Goal: Check status: Check status

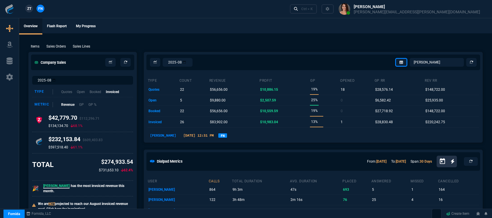
select select "12: [PERSON_NAME]"
click at [65, 45] on p "Sales Orders" at bounding box center [55, 46] width 19 height 5
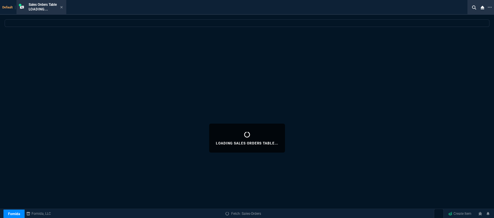
select select
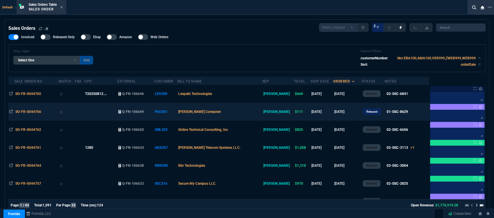
click at [253, 113] on td "[PERSON_NAME] Computer" at bounding box center [220, 112] width 85 height 18
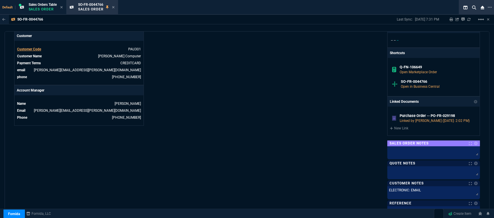
scroll to position [324, 0]
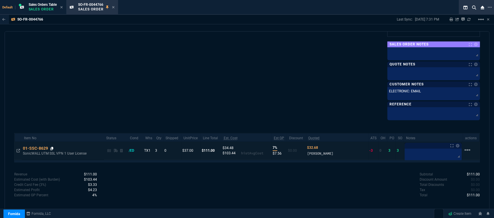
click at [52, 147] on icon at bounding box center [51, 148] width 3 height 3
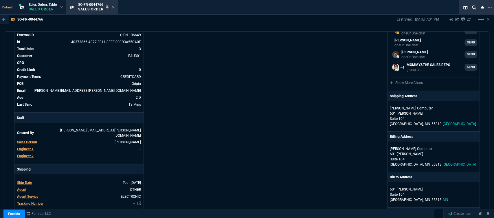
scroll to position [0, 0]
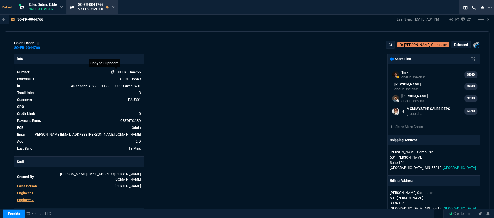
click at [113, 72] on icon at bounding box center [113, 71] width 3 height 3
click at [114, 7] on icon at bounding box center [113, 7] width 2 height 2
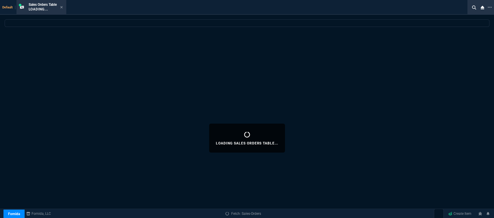
select select
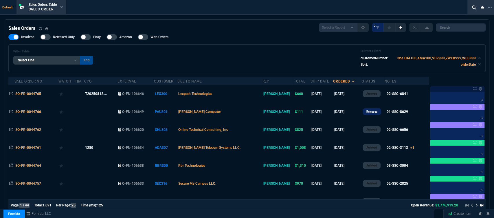
click at [63, 8] on icon at bounding box center [61, 7] width 3 height 3
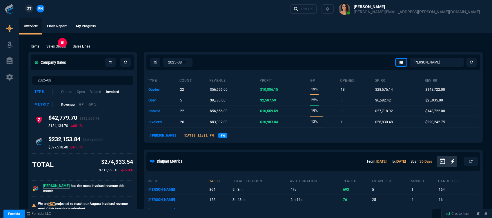
click at [61, 45] on p "Sales Orders" at bounding box center [55, 46] width 19 height 5
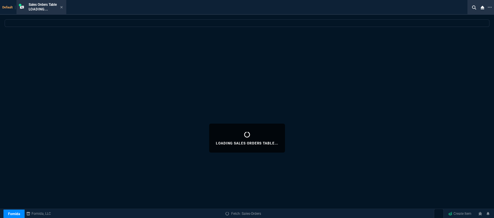
select select
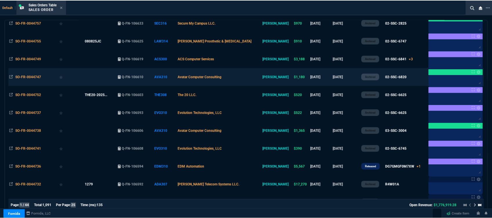
scroll to position [338, 0]
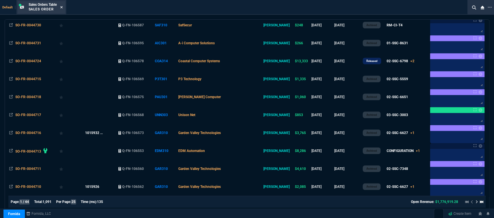
click at [63, 7] on icon at bounding box center [61, 7] width 3 height 3
